Goal: Information Seeking & Learning: Check status

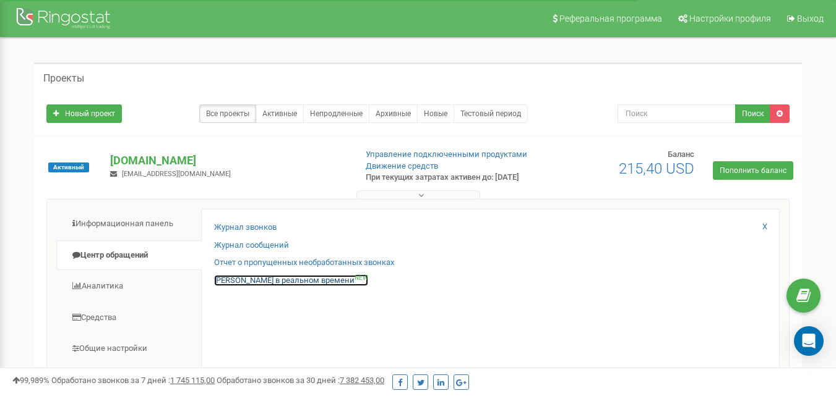
click at [241, 287] on link "Звонки в реальном времени NEW" at bounding box center [291, 281] width 154 height 12
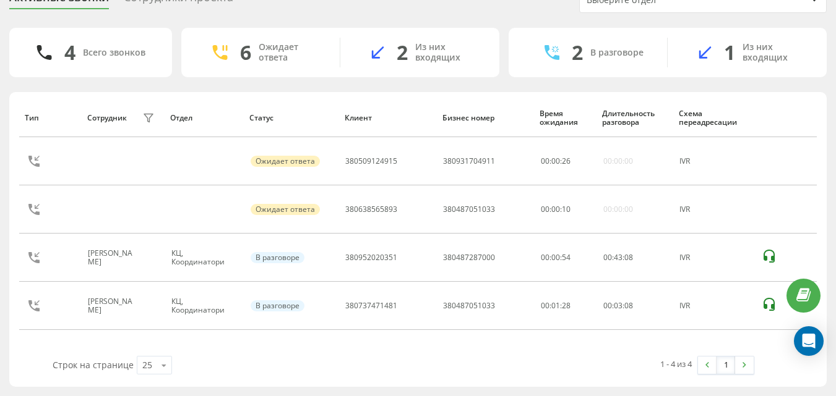
scroll to position [59, 0]
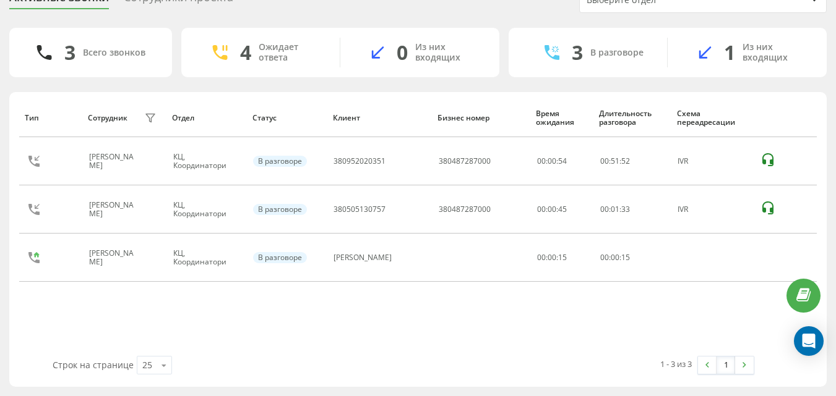
click at [233, 392] on div "Активные звонки Сотрудники проекта Выберите отдел 3 Всего звонков 4 Ожидает отв…" at bounding box center [418, 187] width 836 height 419
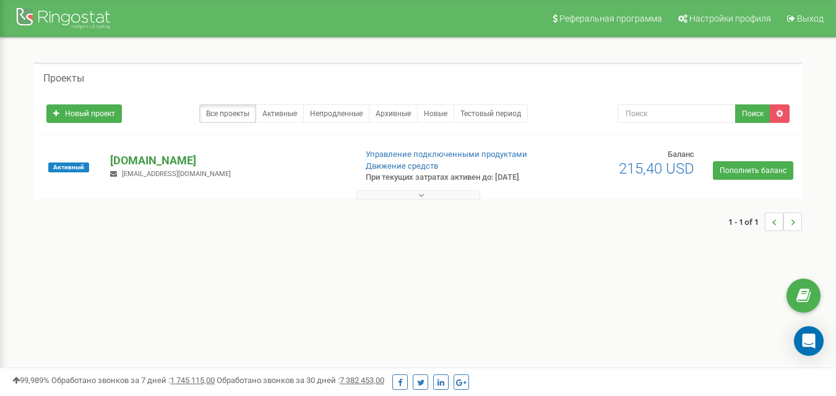
click at [165, 163] on p "[DOMAIN_NAME]" at bounding box center [227, 161] width 235 height 16
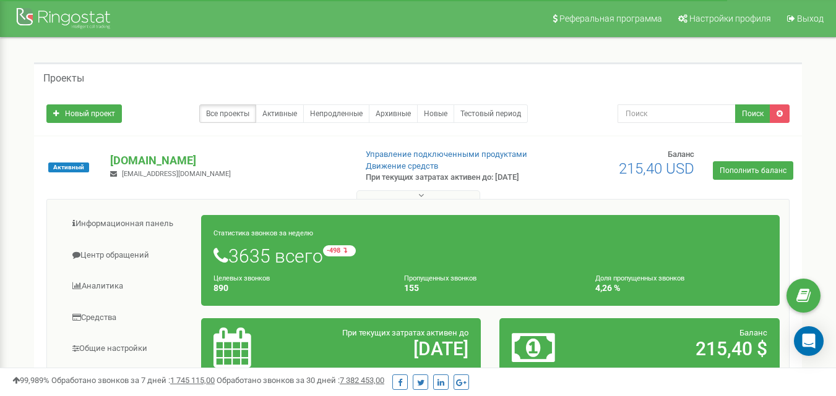
scroll to position [247, 0]
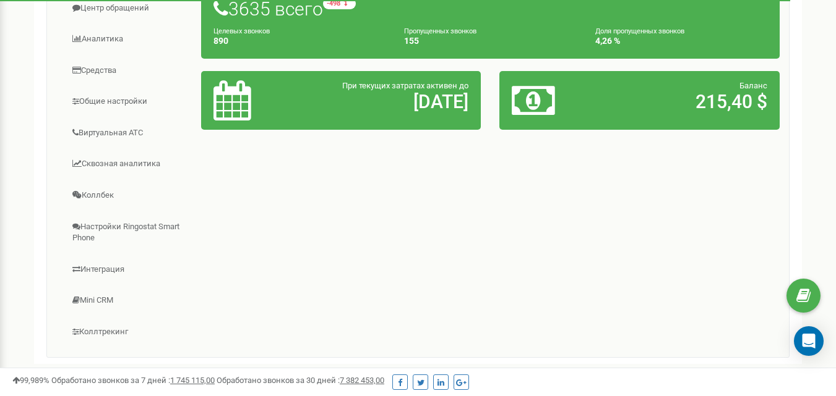
click at [0, 167] on div "Реферальная программа Настройки профиля Выход Проекты Новый проект Все проекты …" at bounding box center [418, 124] width 836 height 742
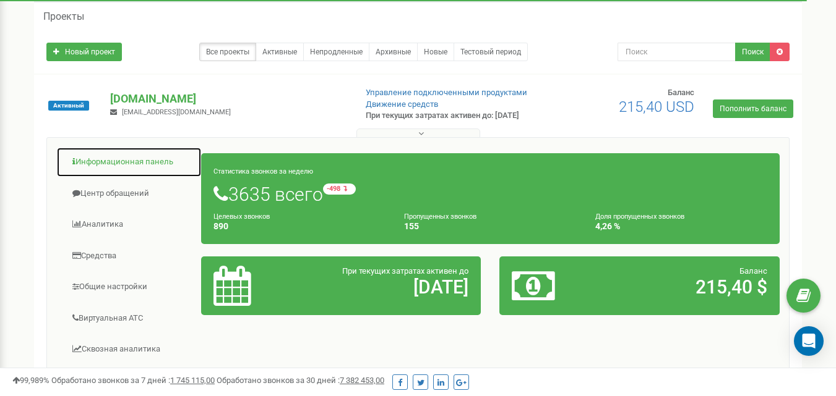
click at [105, 166] on link "Информационная панель" at bounding box center [128, 162] width 145 height 30
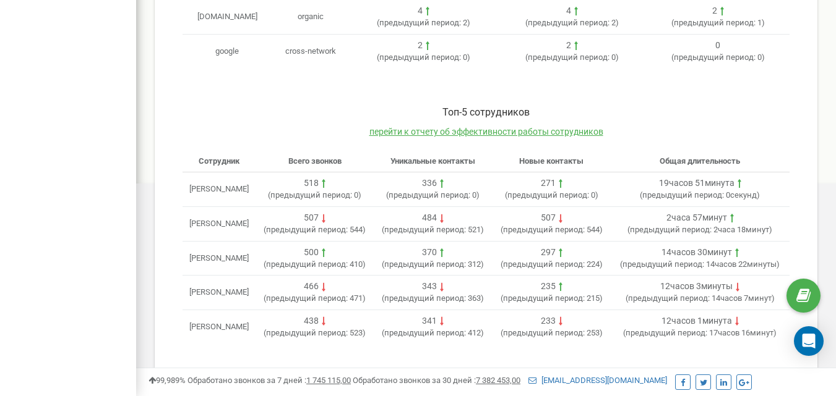
scroll to position [604, 0]
click at [458, 127] on span "перейти к отчету об эффективности работы сотрудников" at bounding box center [486, 132] width 234 height 10
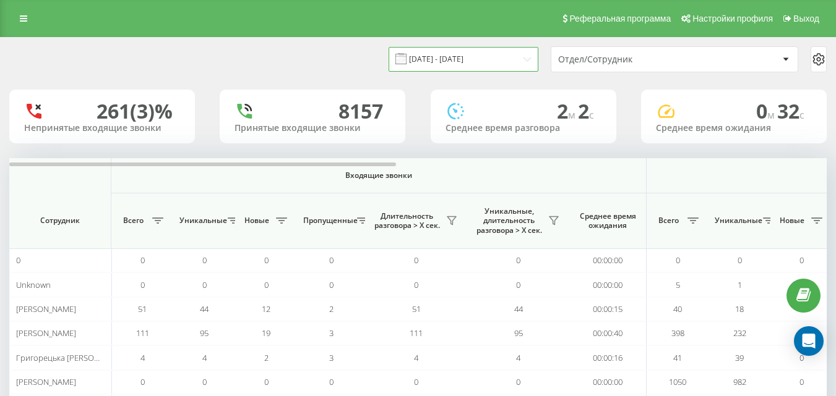
click at [489, 56] on input "22.08.2025 - 22.09.2025" at bounding box center [463, 59] width 150 height 24
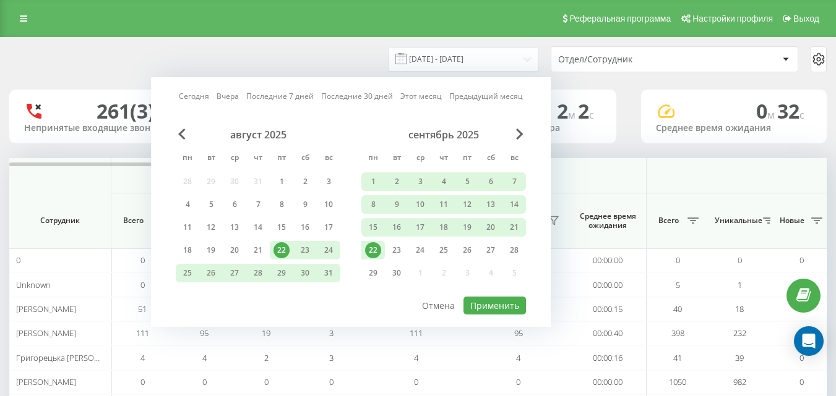
click at [369, 245] on div "22" at bounding box center [373, 250] width 16 height 16
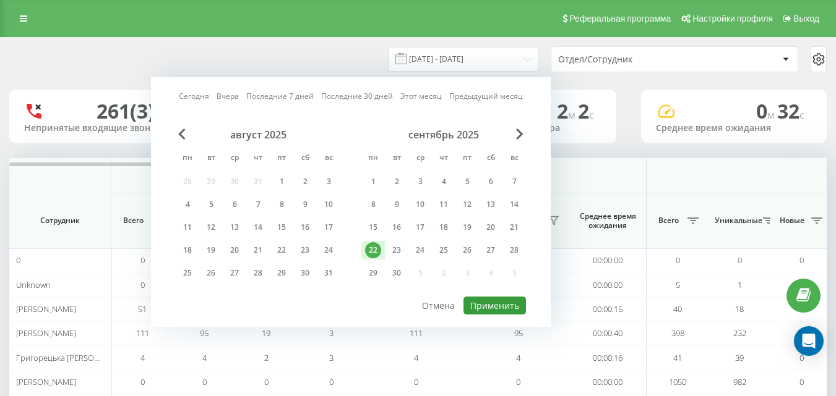
click at [490, 304] on button "Применить" at bounding box center [494, 306] width 62 height 18
type input "22.09.2025 - 22.09.2025"
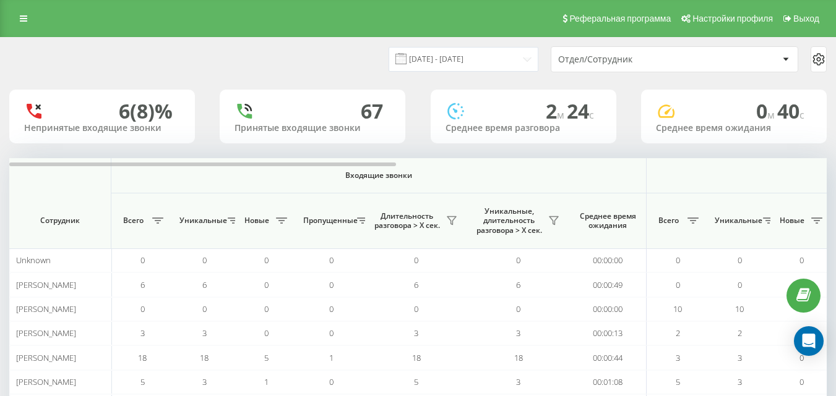
click at [605, 66] on div "Отдел/Сотрудник" at bounding box center [674, 59] width 246 height 25
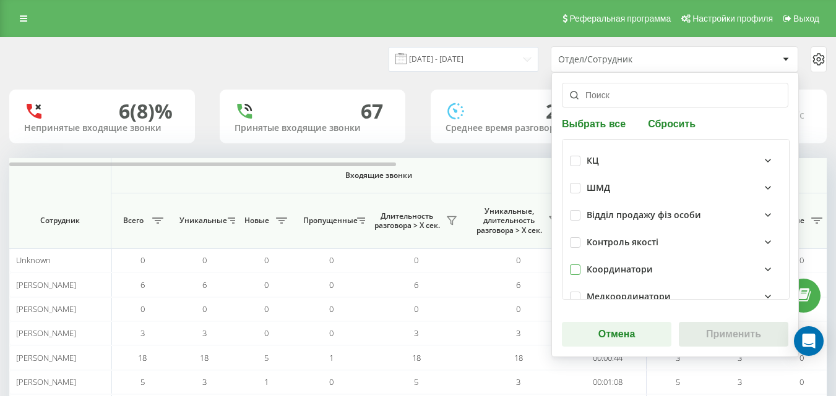
click at [576, 265] on label at bounding box center [575, 265] width 11 height 0
checkbox input "true"
click at [698, 333] on button "Применить" at bounding box center [733, 334] width 109 height 25
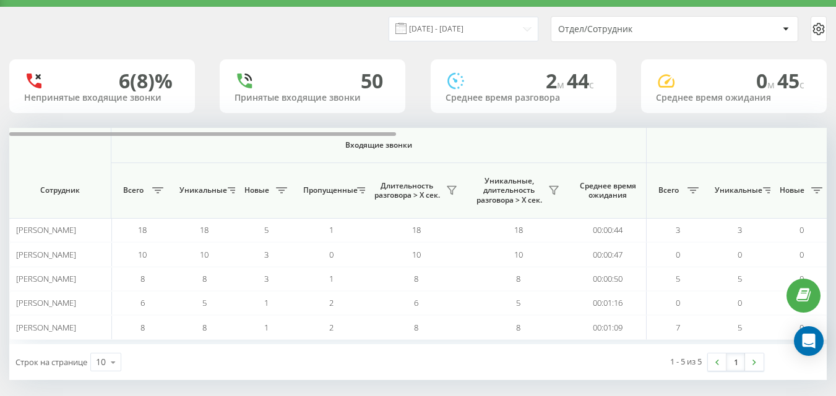
scroll to position [39, 0]
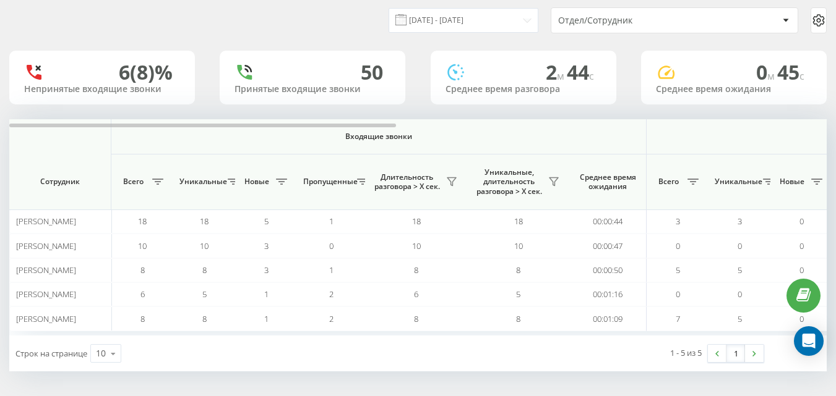
click at [615, 25] on div "Отдел/Сотрудник" at bounding box center [632, 20] width 148 height 11
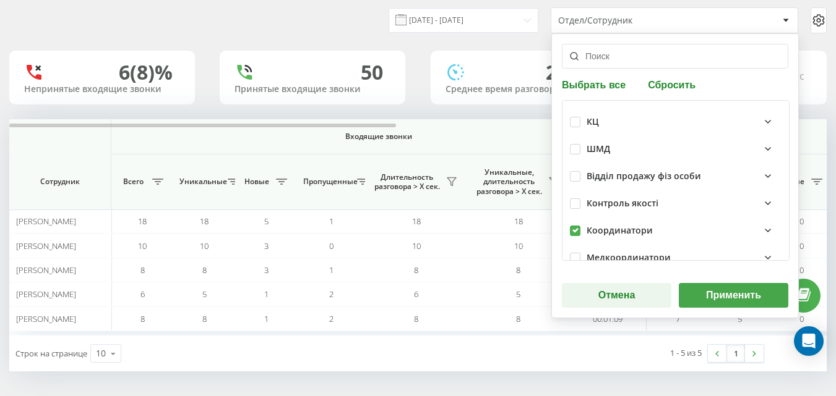
click at [731, 297] on button "Применить" at bounding box center [733, 295] width 109 height 25
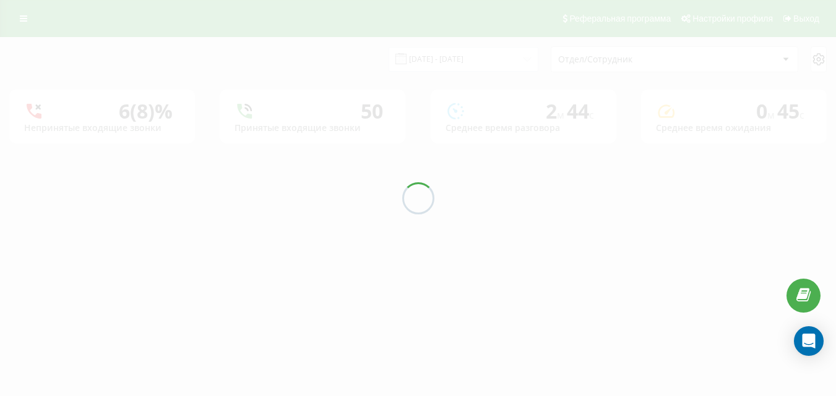
scroll to position [0, 0]
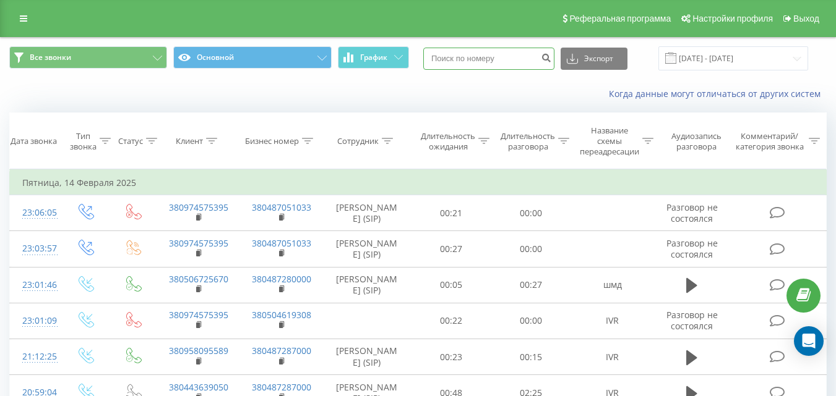
click at [518, 49] on input at bounding box center [488, 59] width 131 height 22
paste input "380987860367"
type input "380987860367"
click at [551, 59] on icon "submit" at bounding box center [546, 56] width 11 height 7
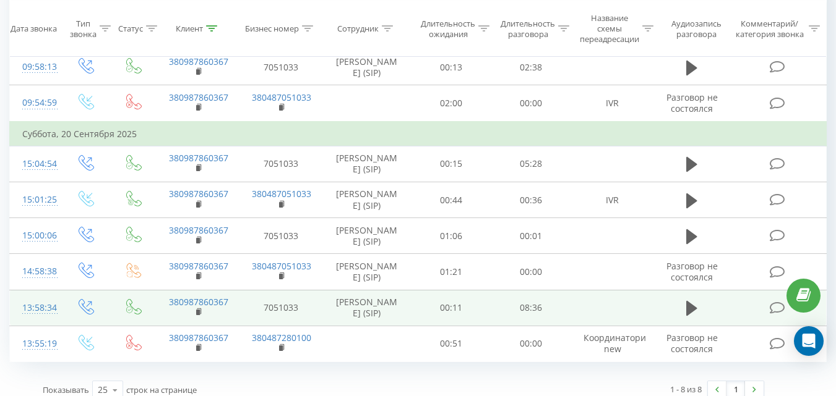
scroll to position [228, 0]
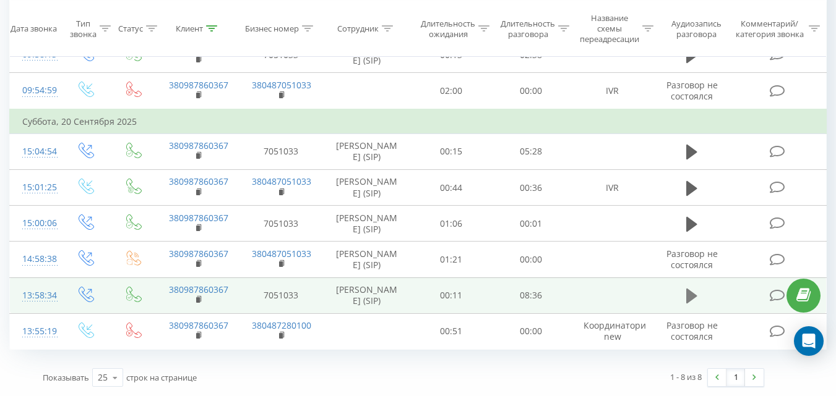
click at [688, 294] on icon at bounding box center [691, 296] width 11 height 17
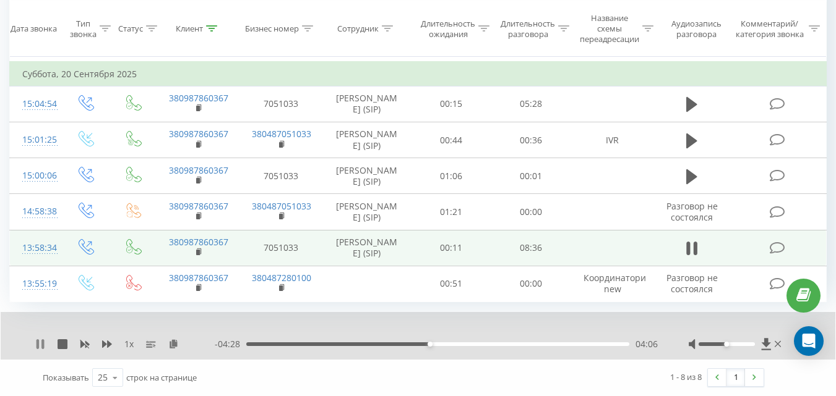
click at [38, 349] on icon at bounding box center [37, 345] width 2 height 10
click at [44, 349] on icon at bounding box center [40, 345] width 10 height 10
click at [36, 349] on icon at bounding box center [40, 345] width 10 height 10
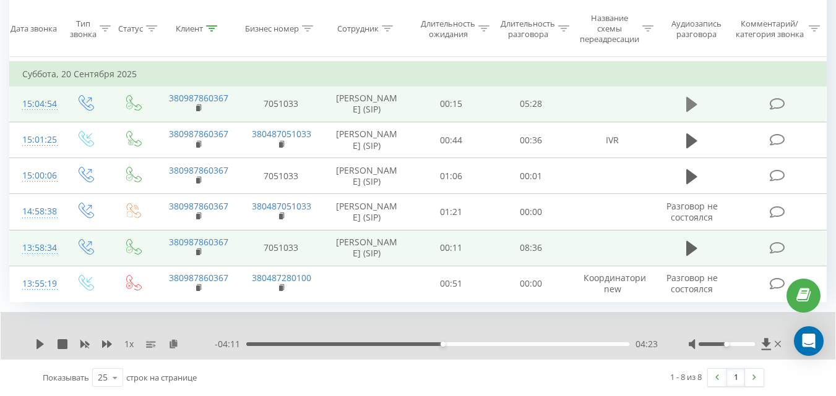
click at [696, 96] on icon at bounding box center [691, 104] width 11 height 17
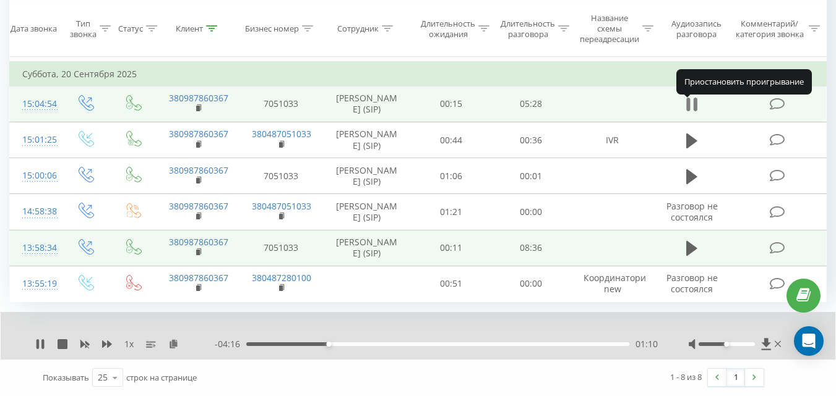
click at [694, 98] on icon at bounding box center [695, 105] width 4 height 14
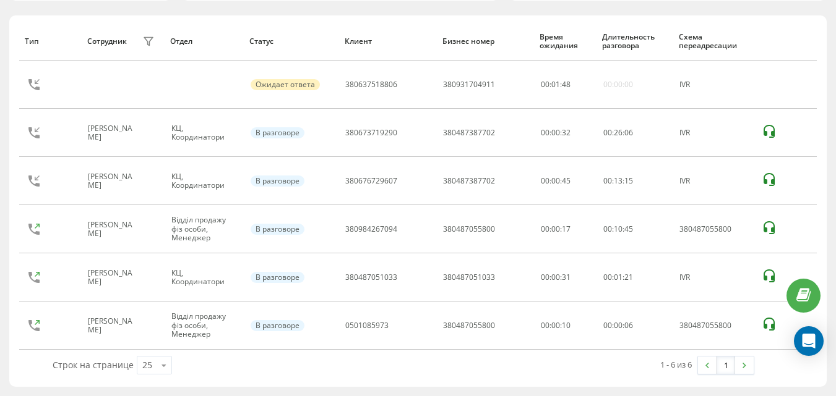
scroll to position [142, 0]
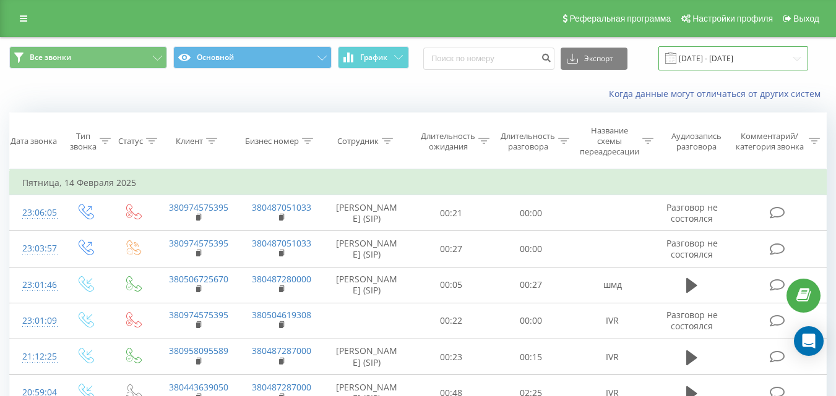
click at [718, 58] on input "14.01.2025 - 14.02.2025" at bounding box center [733, 58] width 150 height 24
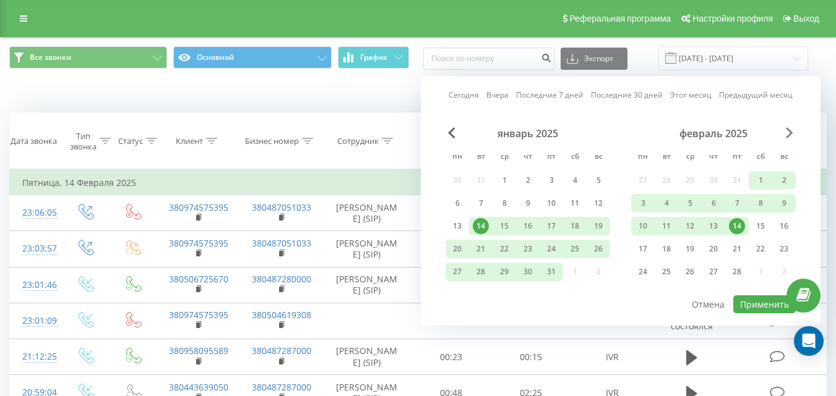
click at [786, 132] on span "Next Month" at bounding box center [789, 132] width 7 height 11
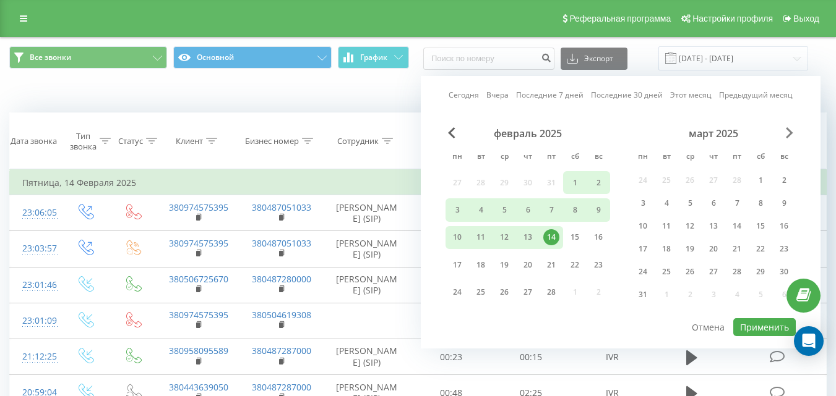
click at [786, 132] on span "Next Month" at bounding box center [789, 132] width 7 height 11
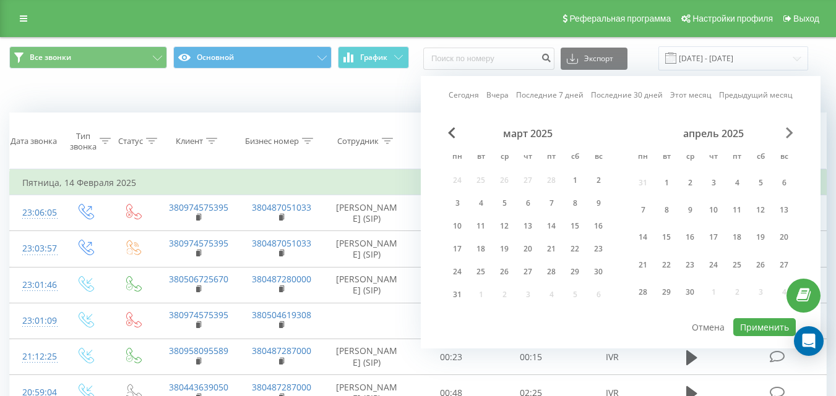
click at [786, 132] on span "Next Month" at bounding box center [789, 132] width 7 height 11
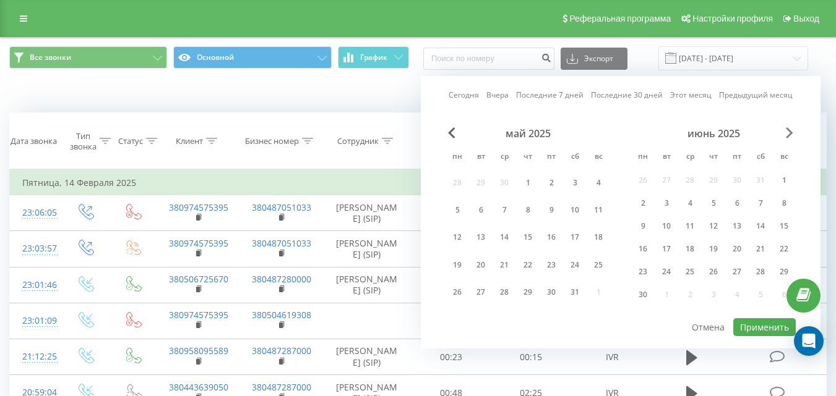
click at [786, 132] on span "Next Month" at bounding box center [789, 132] width 7 height 11
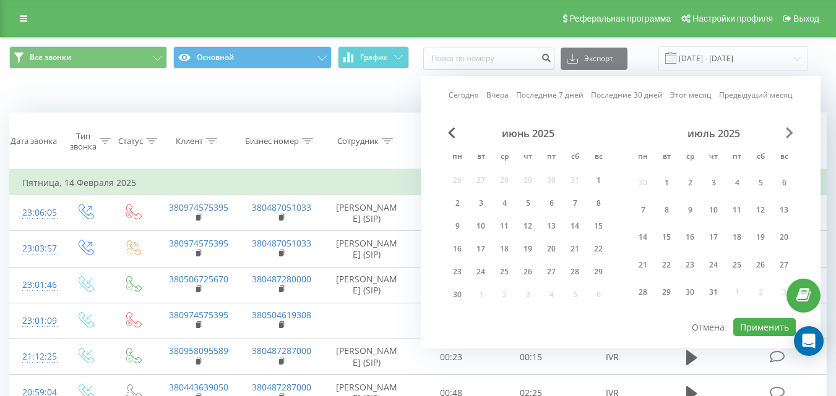
click at [786, 132] on span "Next Month" at bounding box center [789, 132] width 7 height 11
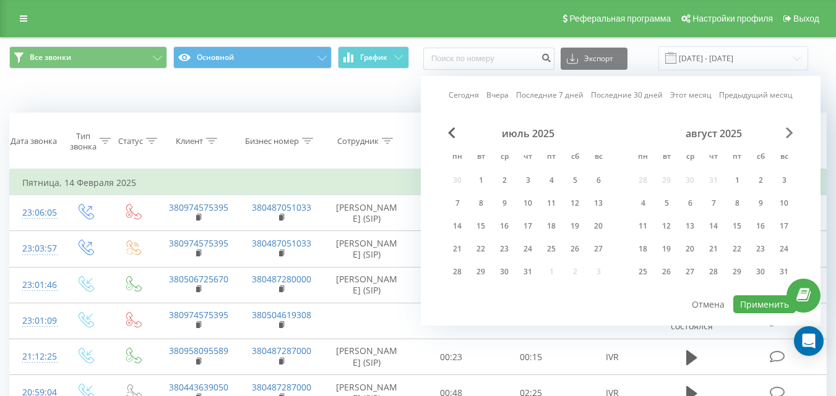
click at [786, 132] on span "Next Month" at bounding box center [789, 132] width 7 height 11
click at [527, 226] on div "18" at bounding box center [528, 226] width 16 height 16
click at [774, 302] on button "Применить" at bounding box center [764, 305] width 62 height 18
type input "18.09.2025 - 18.09.2025"
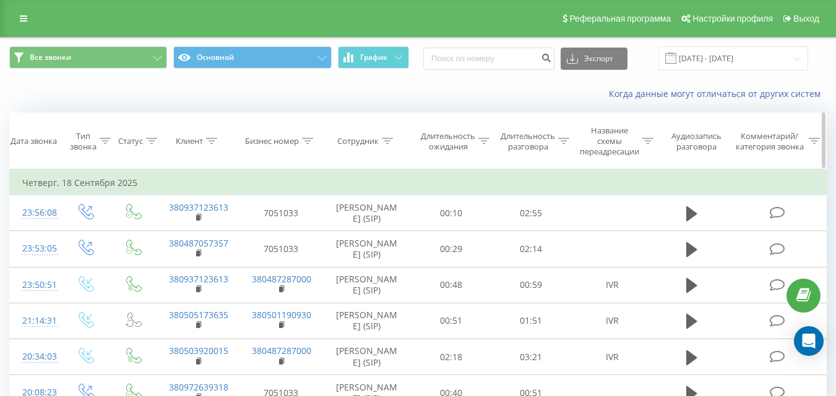
click at [392, 140] on icon at bounding box center [387, 141] width 11 height 6
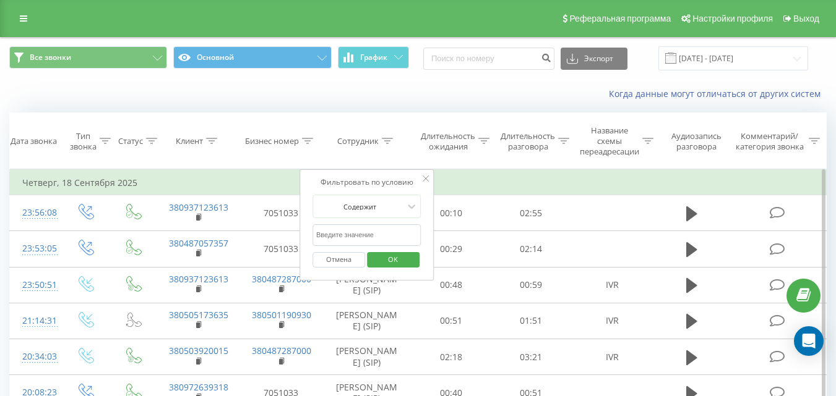
click at [361, 232] on input "text" at bounding box center [366, 236] width 109 height 22
type input "михай"
click at [381, 263] on span "OK" at bounding box center [392, 259] width 35 height 19
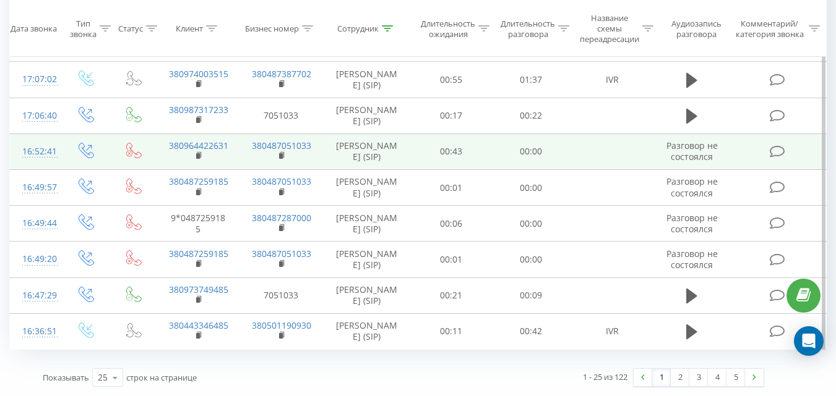
scroll to position [1113, 0]
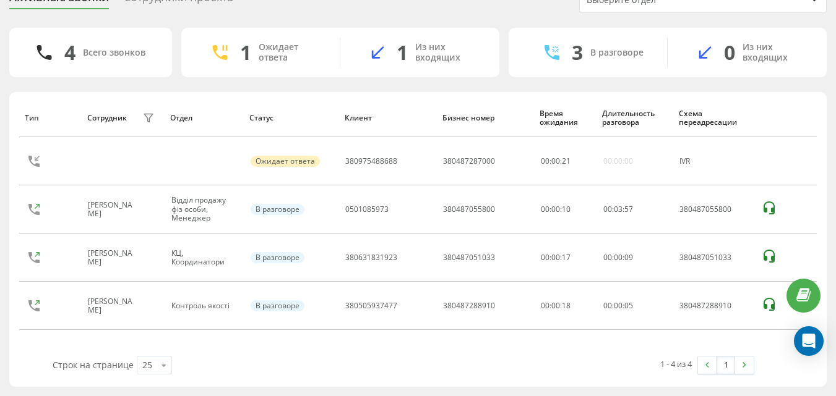
scroll to position [59, 0]
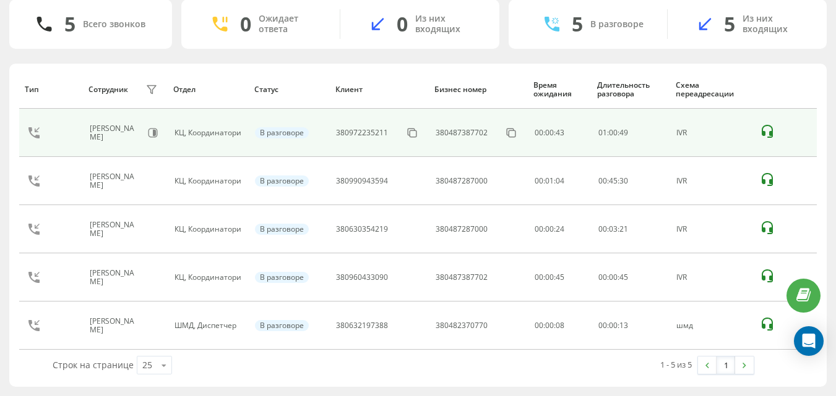
scroll to position [59, 0]
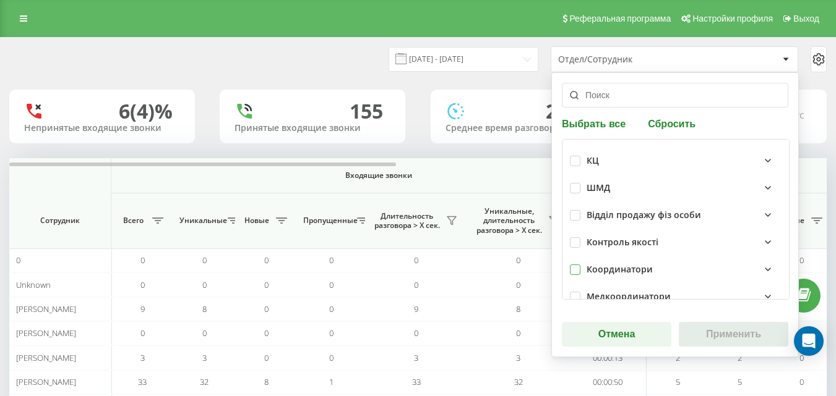
click at [578, 265] on label at bounding box center [575, 265] width 11 height 0
checkbox input "true"
click at [724, 328] on button "Применить" at bounding box center [733, 334] width 109 height 25
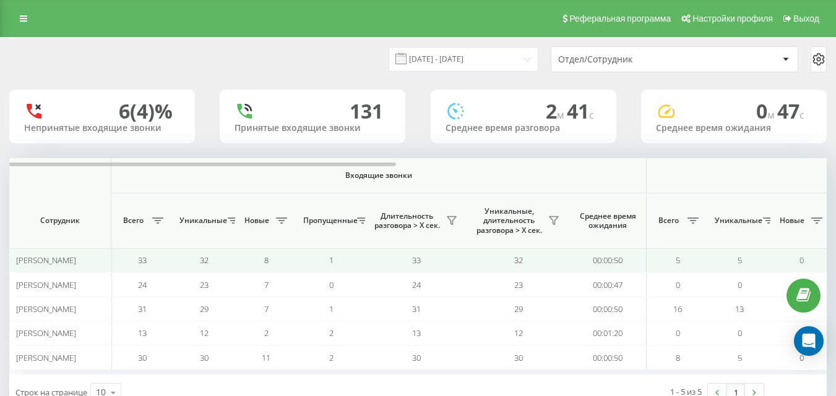
scroll to position [39, 0]
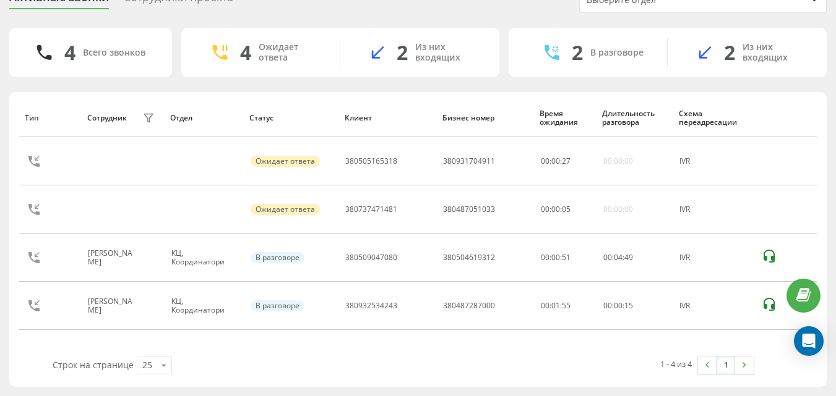
scroll to position [94, 0]
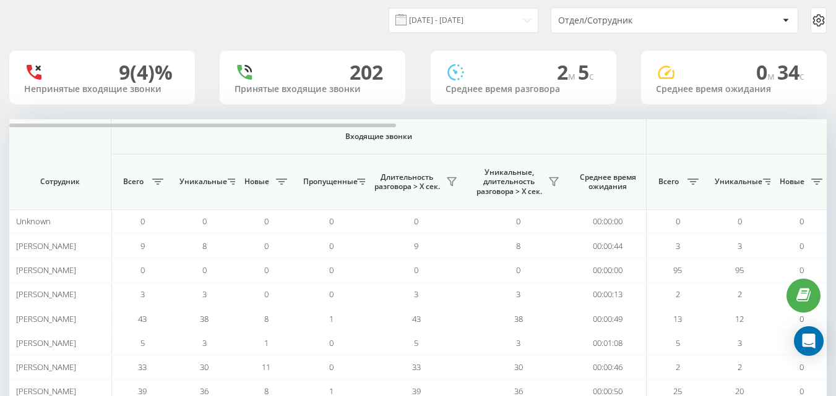
click at [662, 27] on div "Отдел/Сотрудник" at bounding box center [674, 20] width 246 height 25
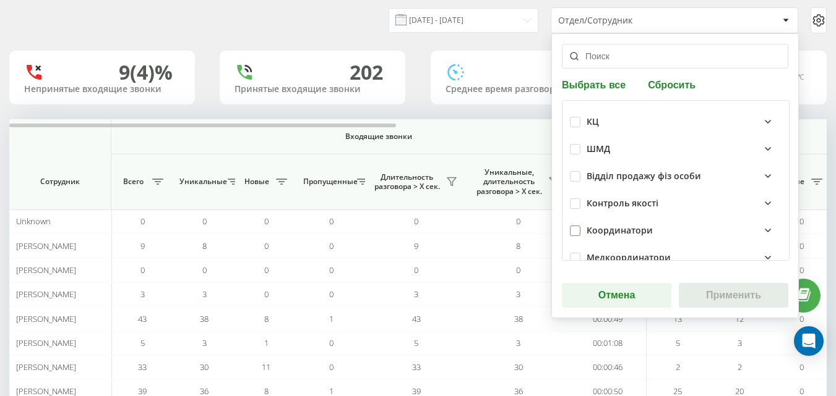
click at [571, 226] on label at bounding box center [575, 226] width 11 height 0
checkbox input "true"
click at [695, 289] on button "Применить" at bounding box center [733, 295] width 109 height 25
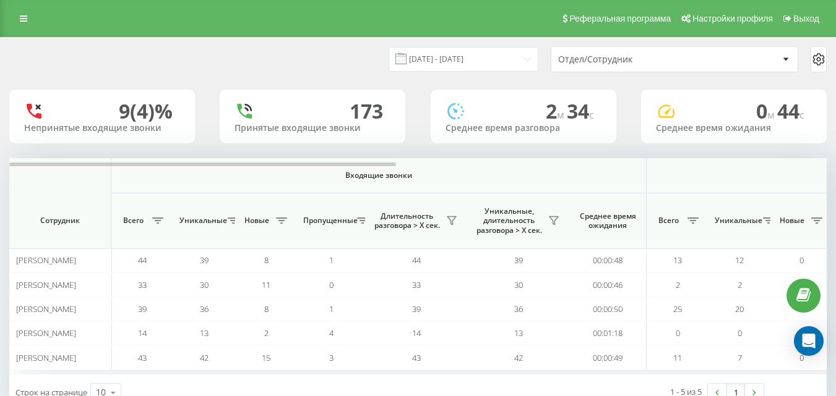
click at [667, 58] on div "Отдел/Сотрудник" at bounding box center [632, 59] width 148 height 11
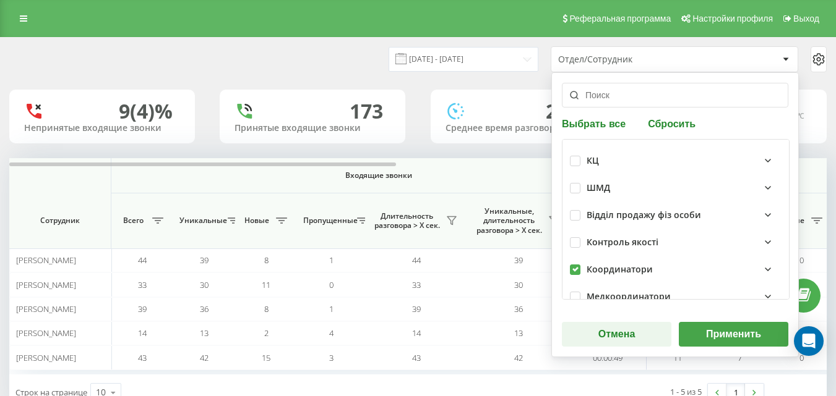
click at [715, 335] on button "Применить" at bounding box center [733, 334] width 109 height 25
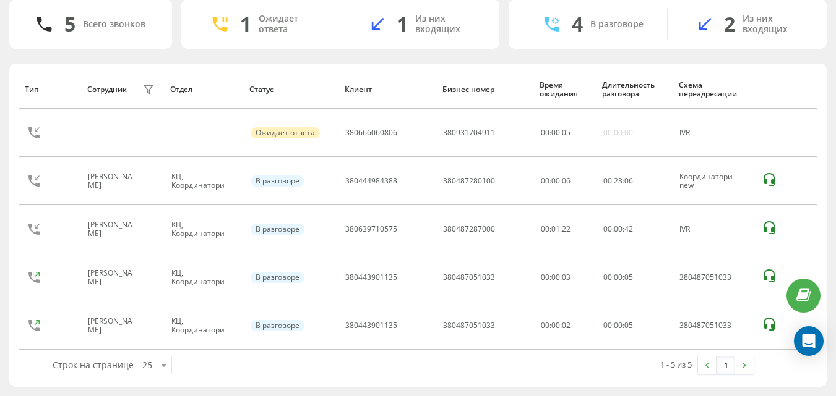
scroll to position [59, 0]
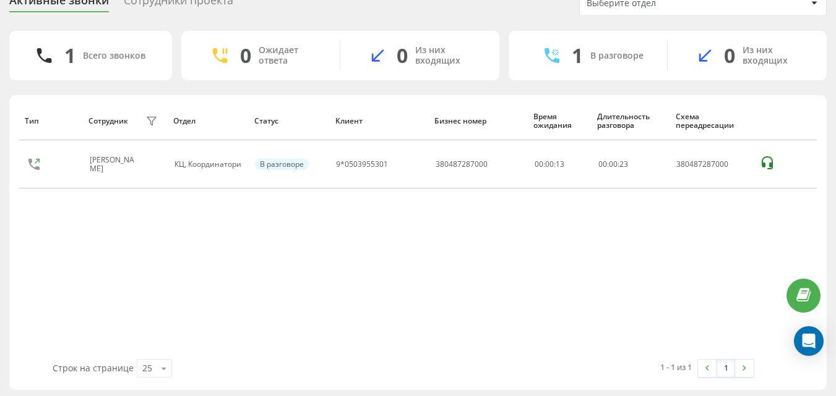
scroll to position [59, 0]
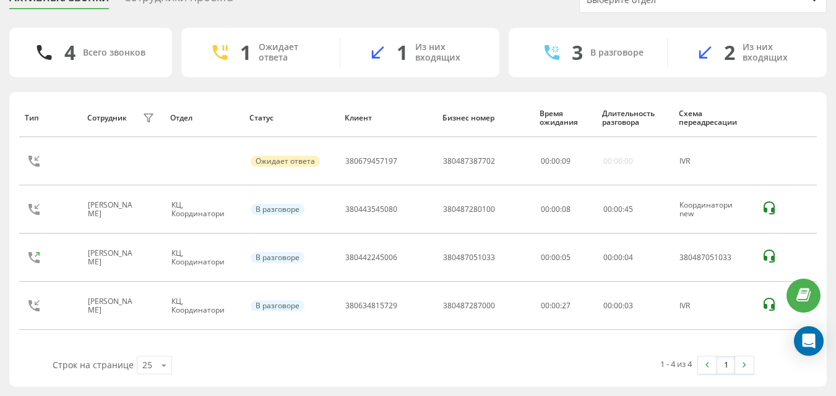
click at [46, 351] on div "Строк на странице 25 10 25 50 100" at bounding box center [223, 366] width 359 height 36
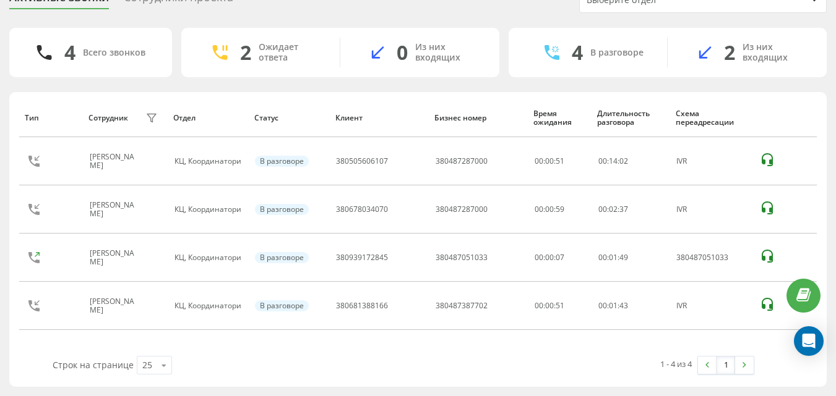
scroll to position [59, 0]
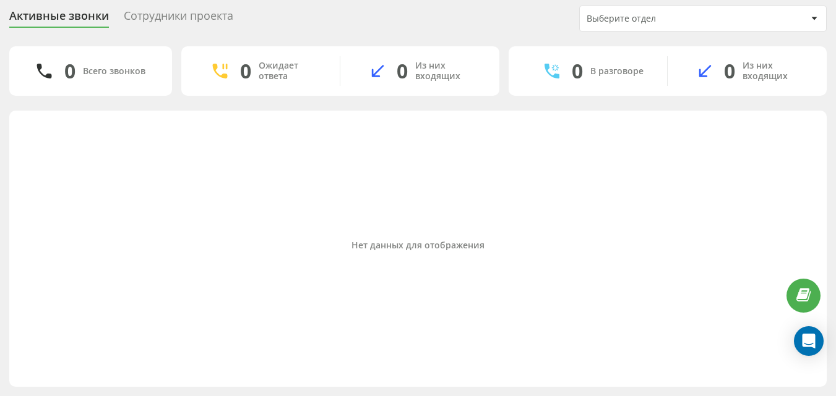
scroll to position [41, 0]
click at [3, 257] on div "Активные звонки Сотрудники проекта Выберите отдел 0 Всего звонков 0 Ожидает отв…" at bounding box center [418, 196] width 836 height 400
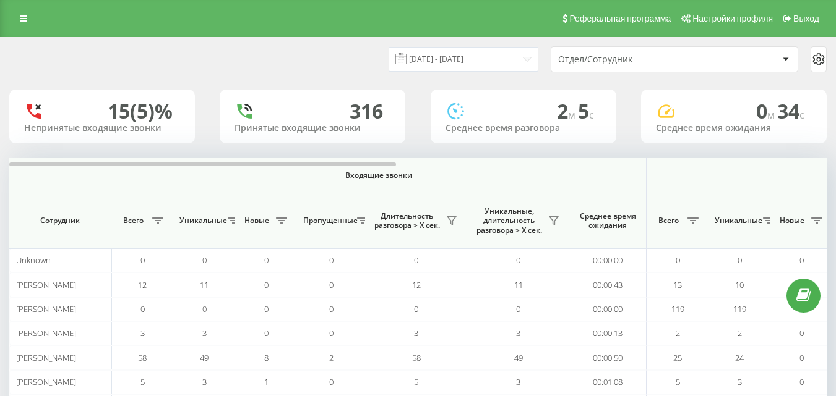
click at [645, 60] on div "Отдел/Сотрудник" at bounding box center [632, 59] width 148 height 11
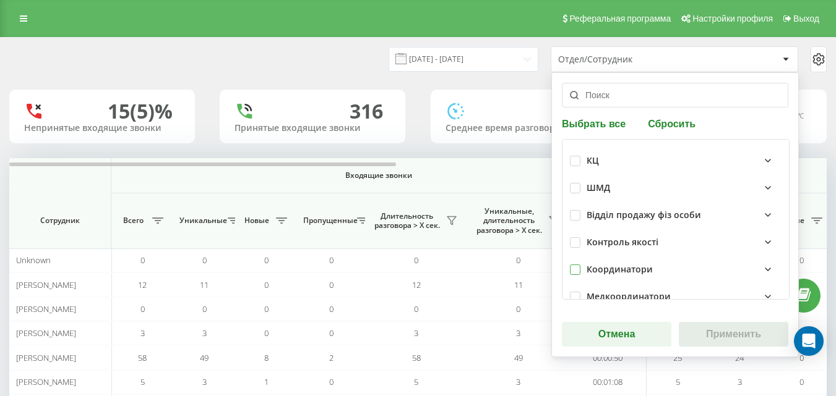
click at [576, 265] on label at bounding box center [575, 265] width 11 height 0
checkbox input "true"
click at [703, 339] on button "Применить" at bounding box center [733, 334] width 109 height 25
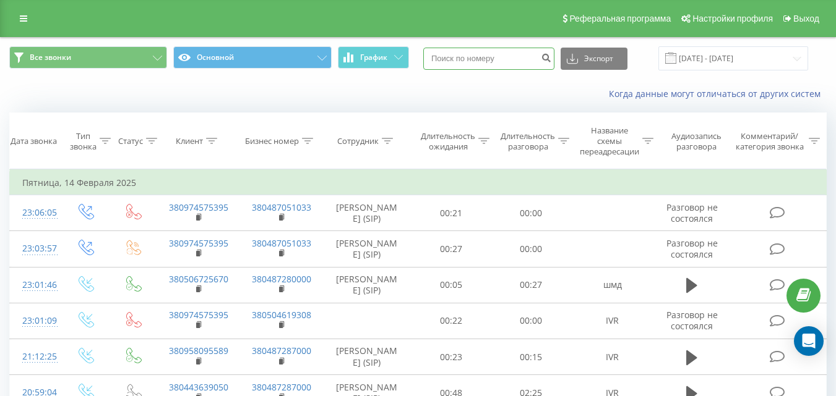
click at [509, 56] on input at bounding box center [488, 59] width 131 height 22
paste input "380674845190"
type input "380674845190"
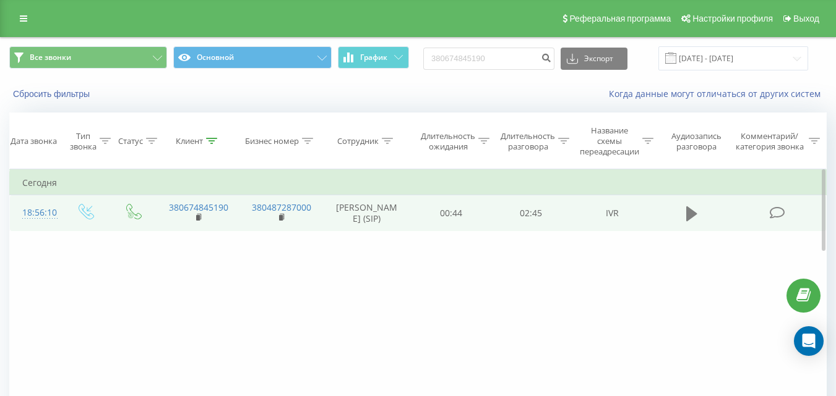
click at [693, 223] on icon at bounding box center [691, 213] width 11 height 17
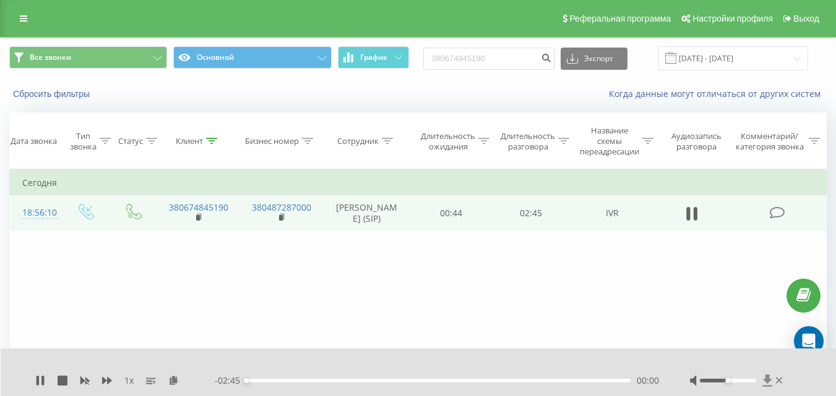
click at [769, 382] on icon at bounding box center [766, 381] width 9 height 12
click at [40, 387] on div "1 x - 02:38 00:07 00:07" at bounding box center [419, 373] width 836 height 48
click at [39, 380] on icon at bounding box center [40, 381] width 10 height 10
